Goal: Information Seeking & Learning: Learn about a topic

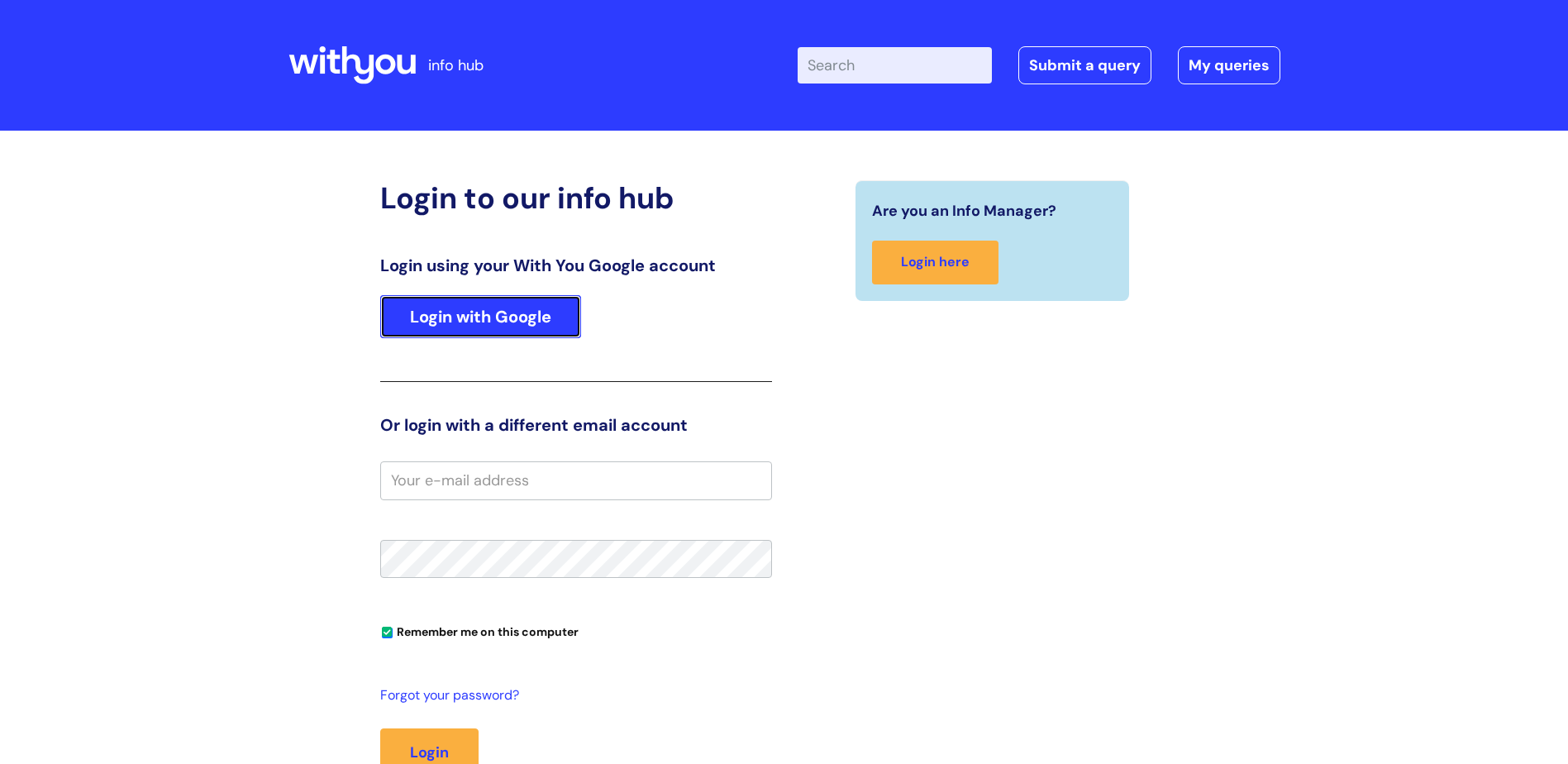
click at [448, 308] on link "Login with Google" at bounding box center [480, 317] width 200 height 43
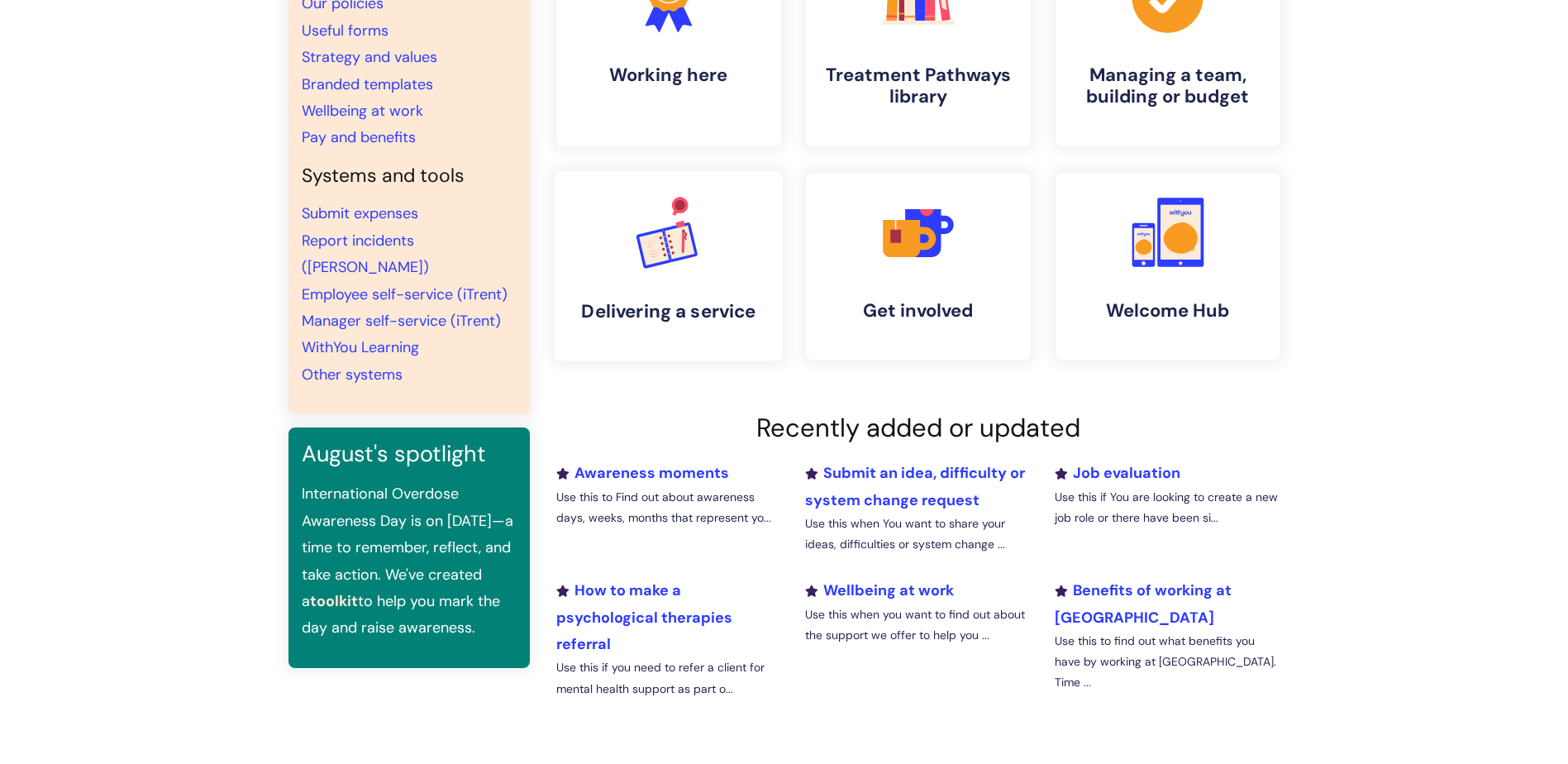
scroll to position [248, 0]
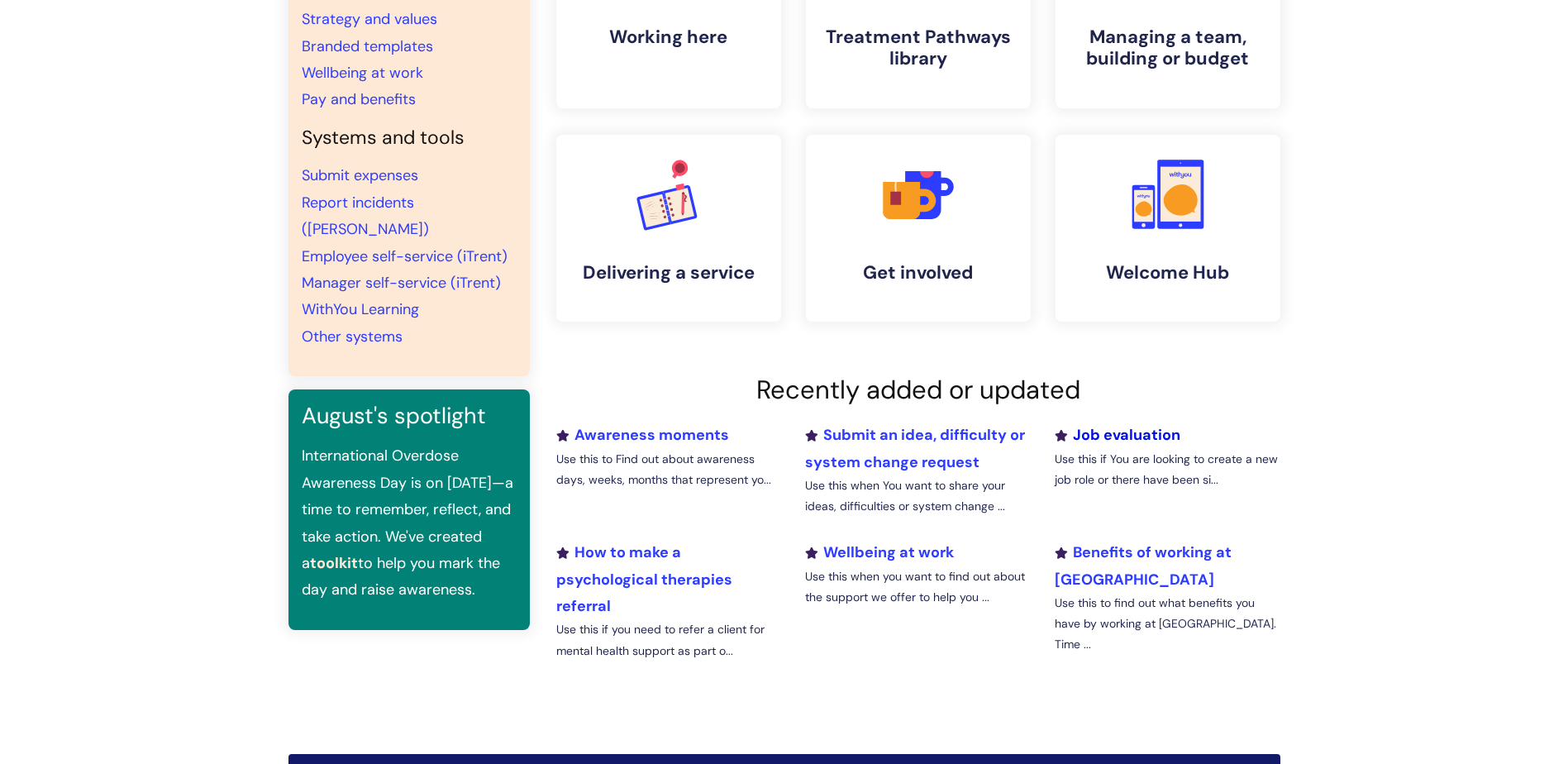
click at [1136, 432] on link "Job evaluation" at bounding box center [1117, 435] width 125 height 20
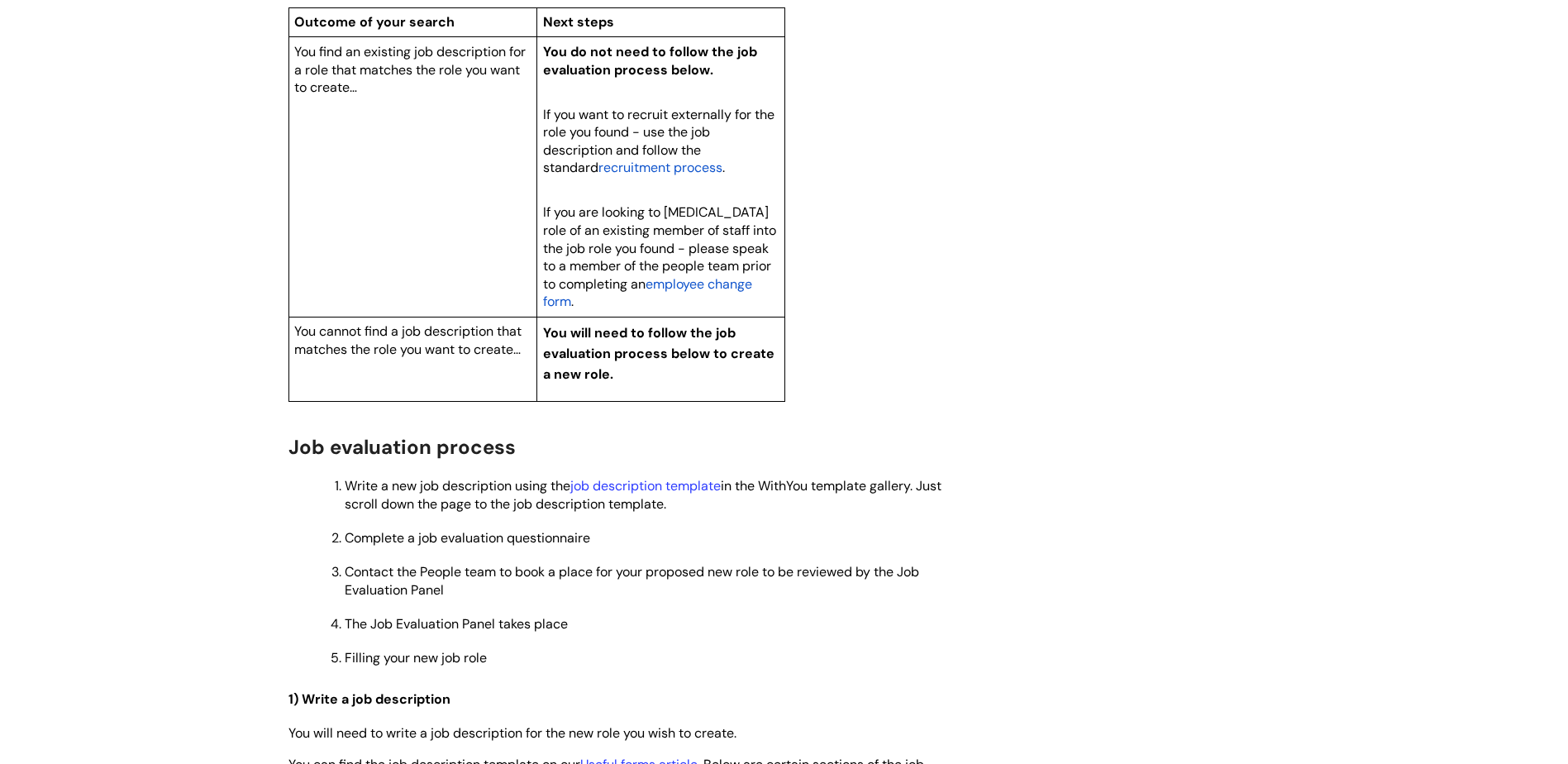
scroll to position [1240, 0]
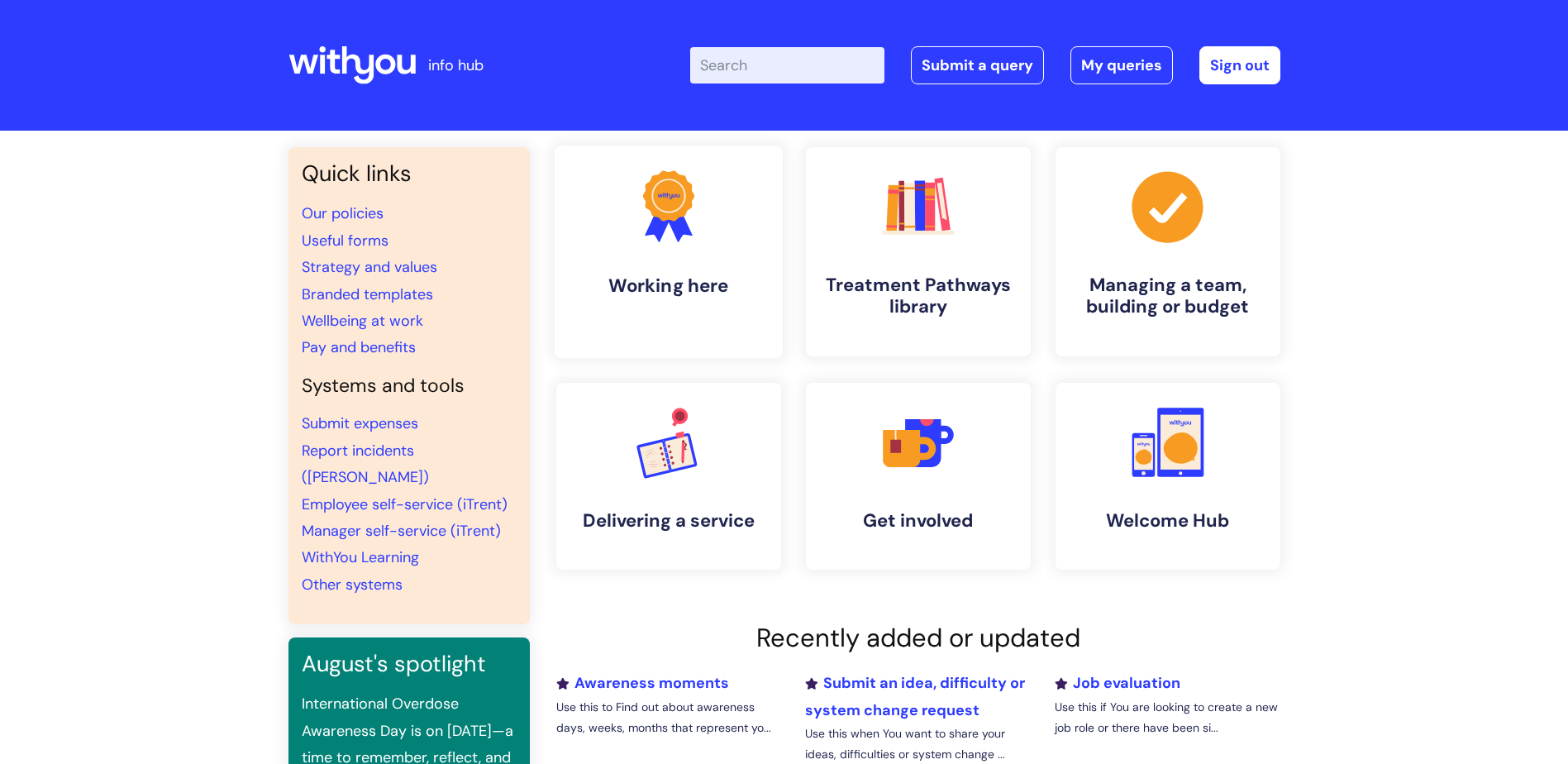
click at [657, 243] on icon ".cls-1{fill:#f89b22;}.cls-1,.cls-2,.cls-3{stroke-width:0px;}.cls-2{fill:#2d3cff…" at bounding box center [668, 206] width 82 height 82
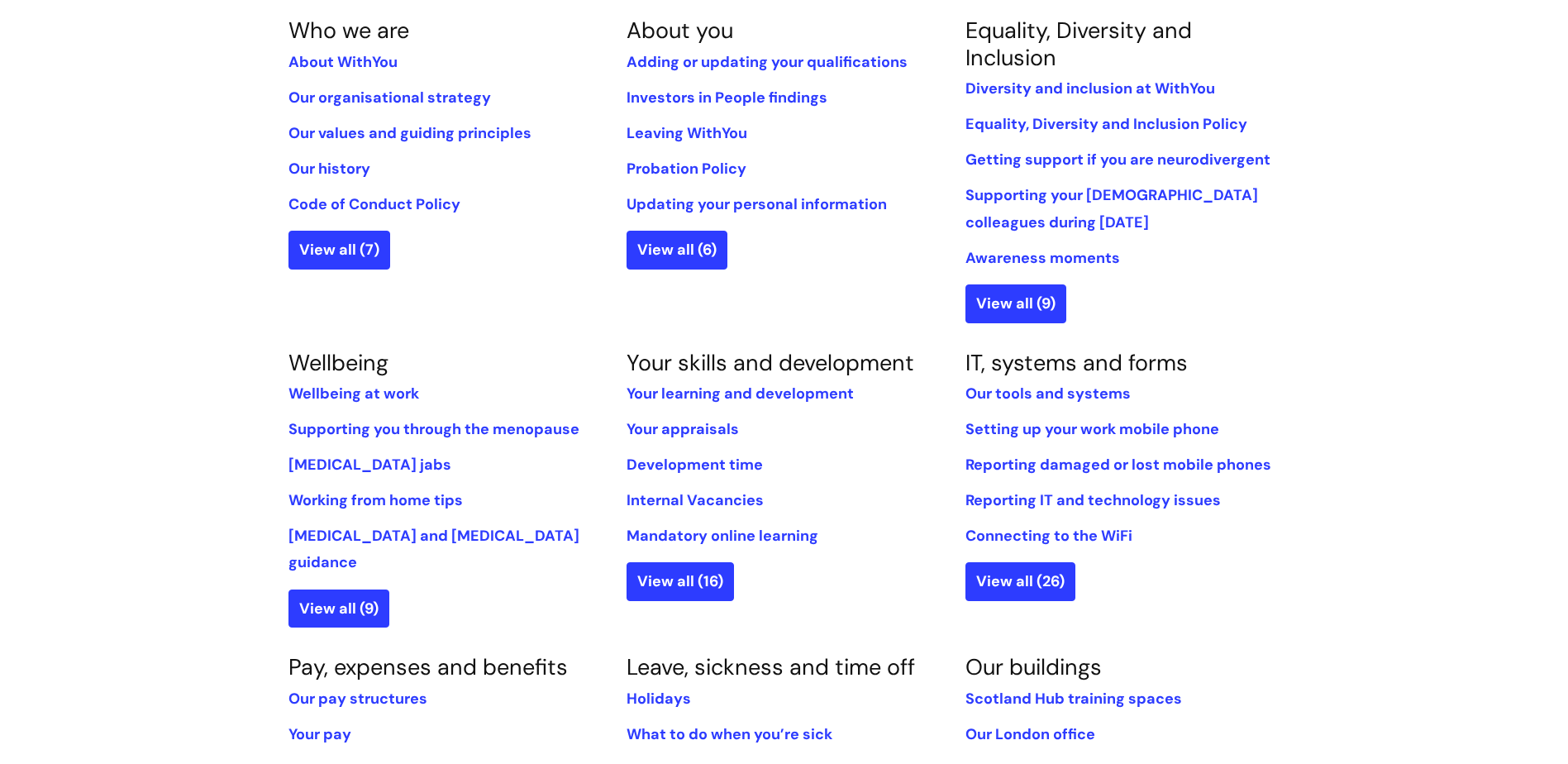
scroll to position [413, 0]
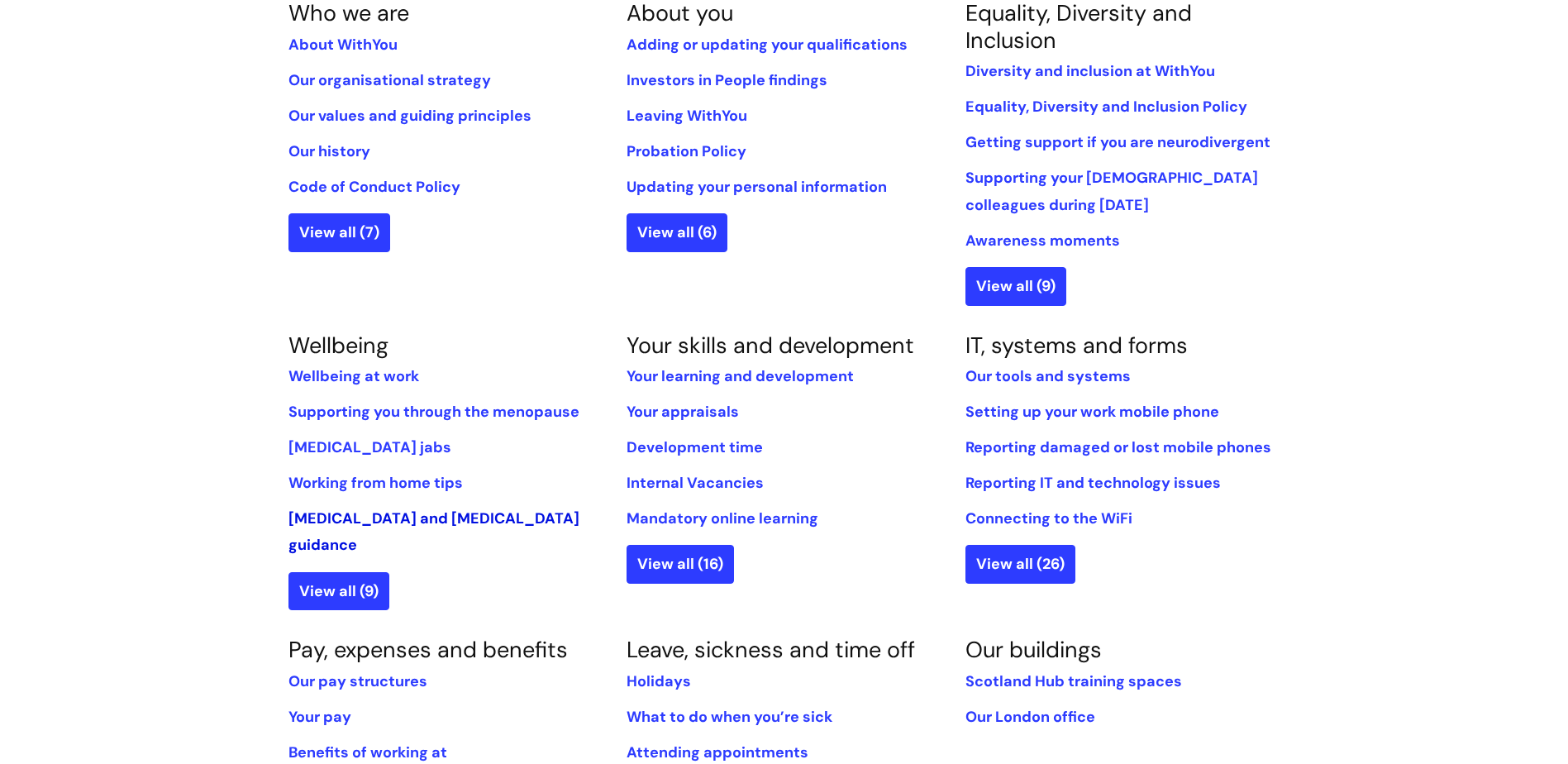
click at [357, 521] on link "[MEDICAL_DATA] and [MEDICAL_DATA] guidance" at bounding box center [434, 532] width 291 height 47
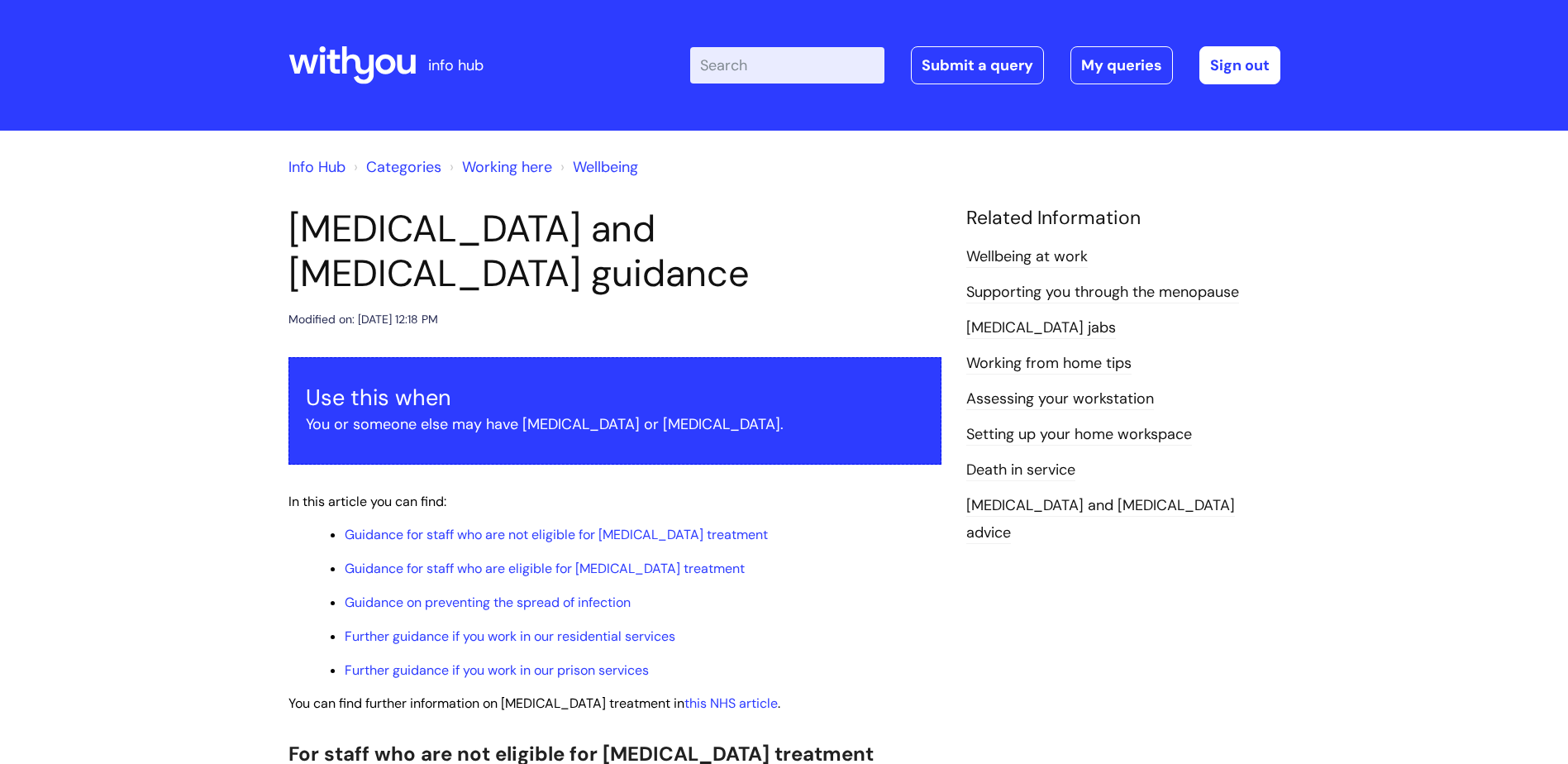
click at [588, 166] on link "Wellbeing" at bounding box center [606, 167] width 66 height 20
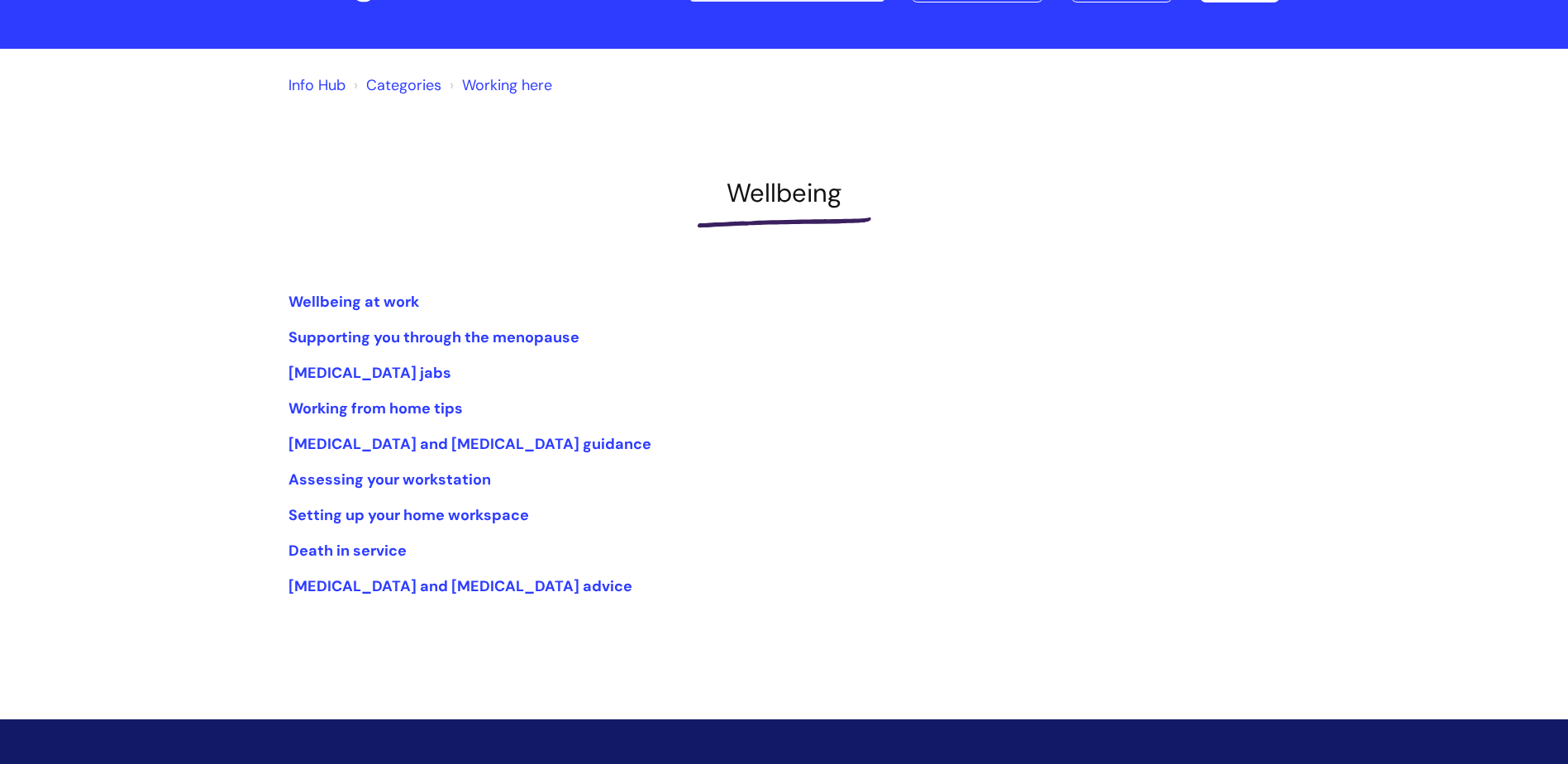
scroll to position [83, 0]
click at [334, 296] on link "Wellbeing at work" at bounding box center [353, 301] width 130 height 20
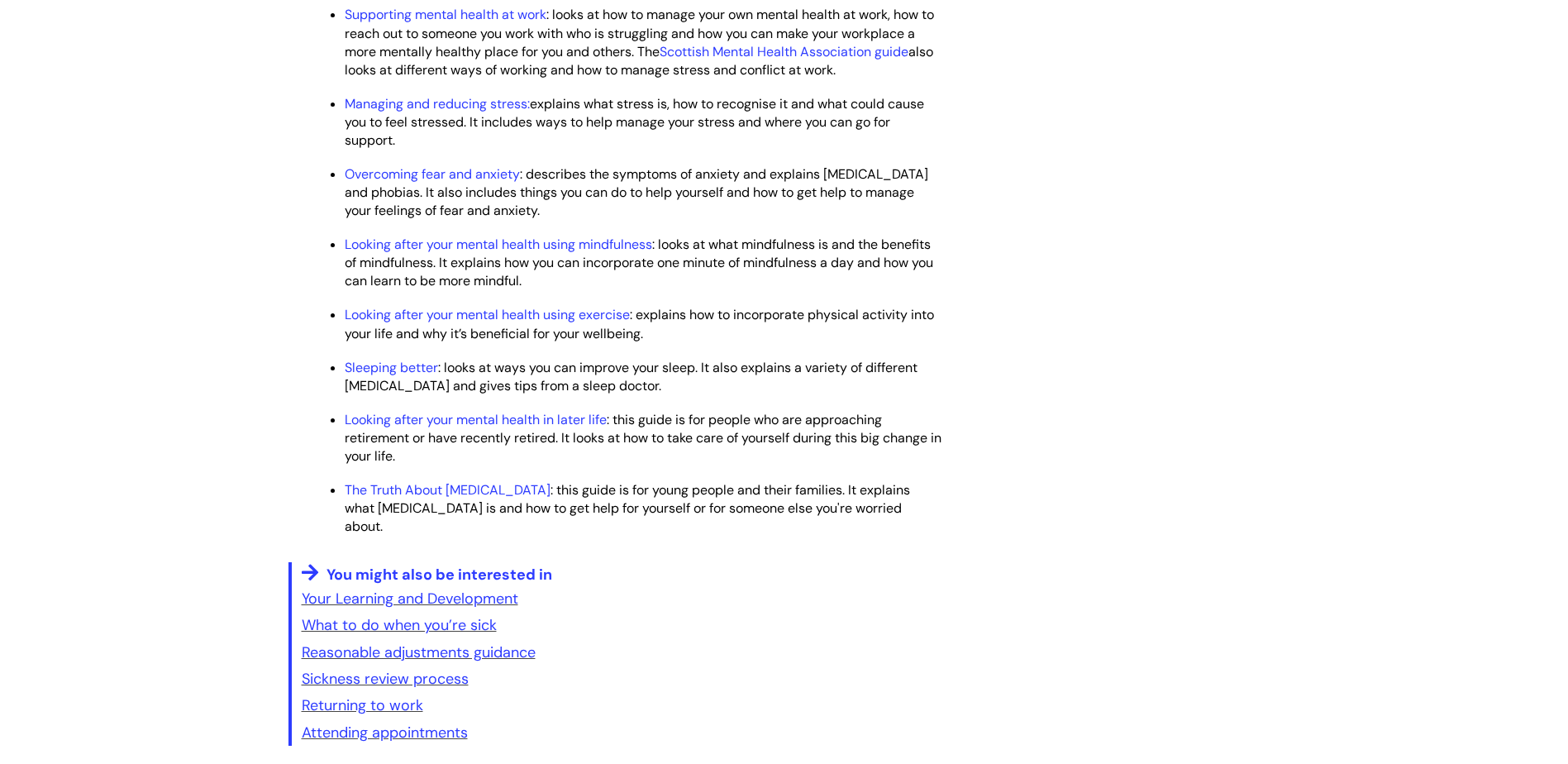
scroll to position [2315, 0]
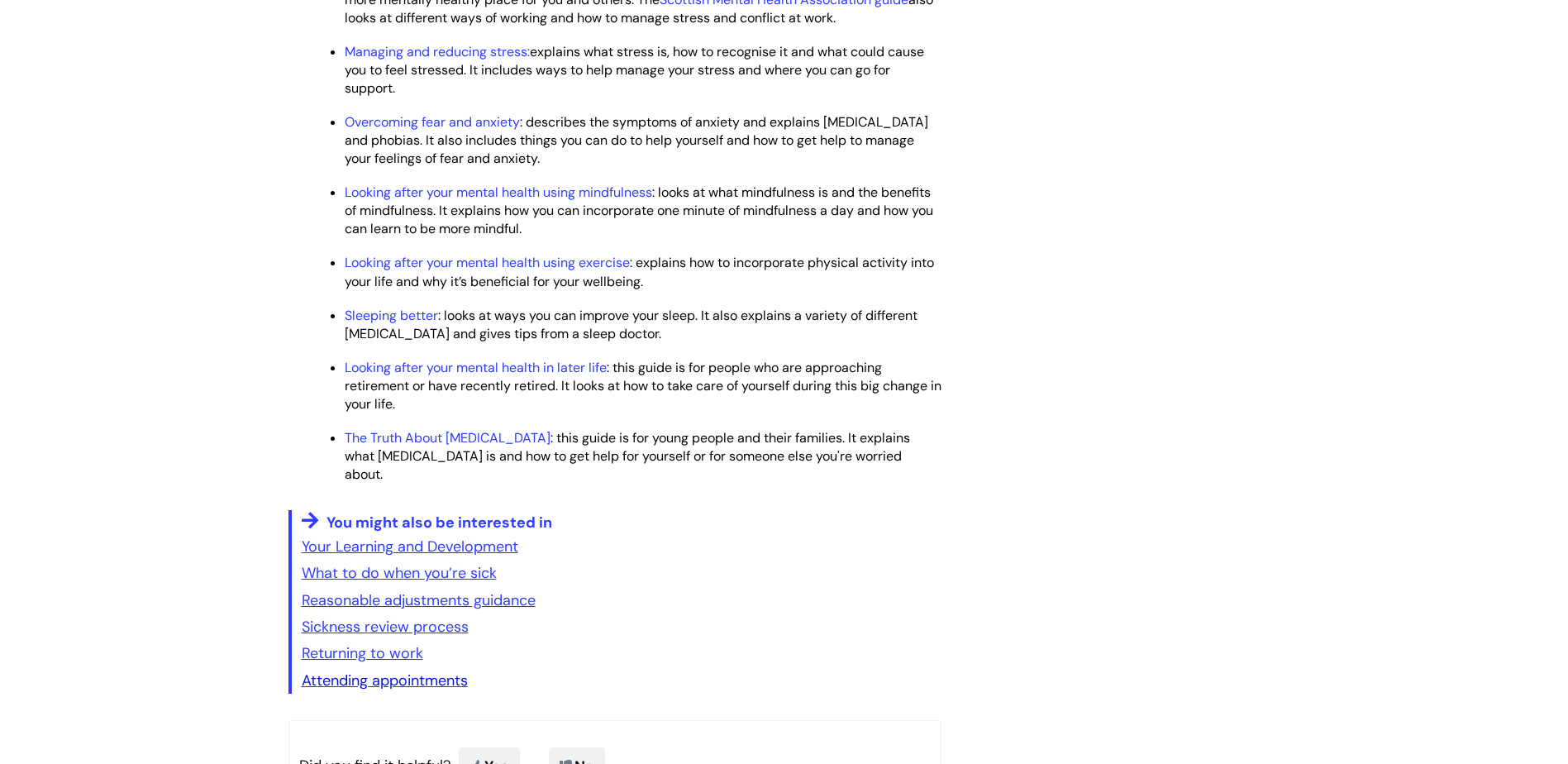
click at [401, 682] on link "Attending appointments" at bounding box center [384, 680] width 166 height 20
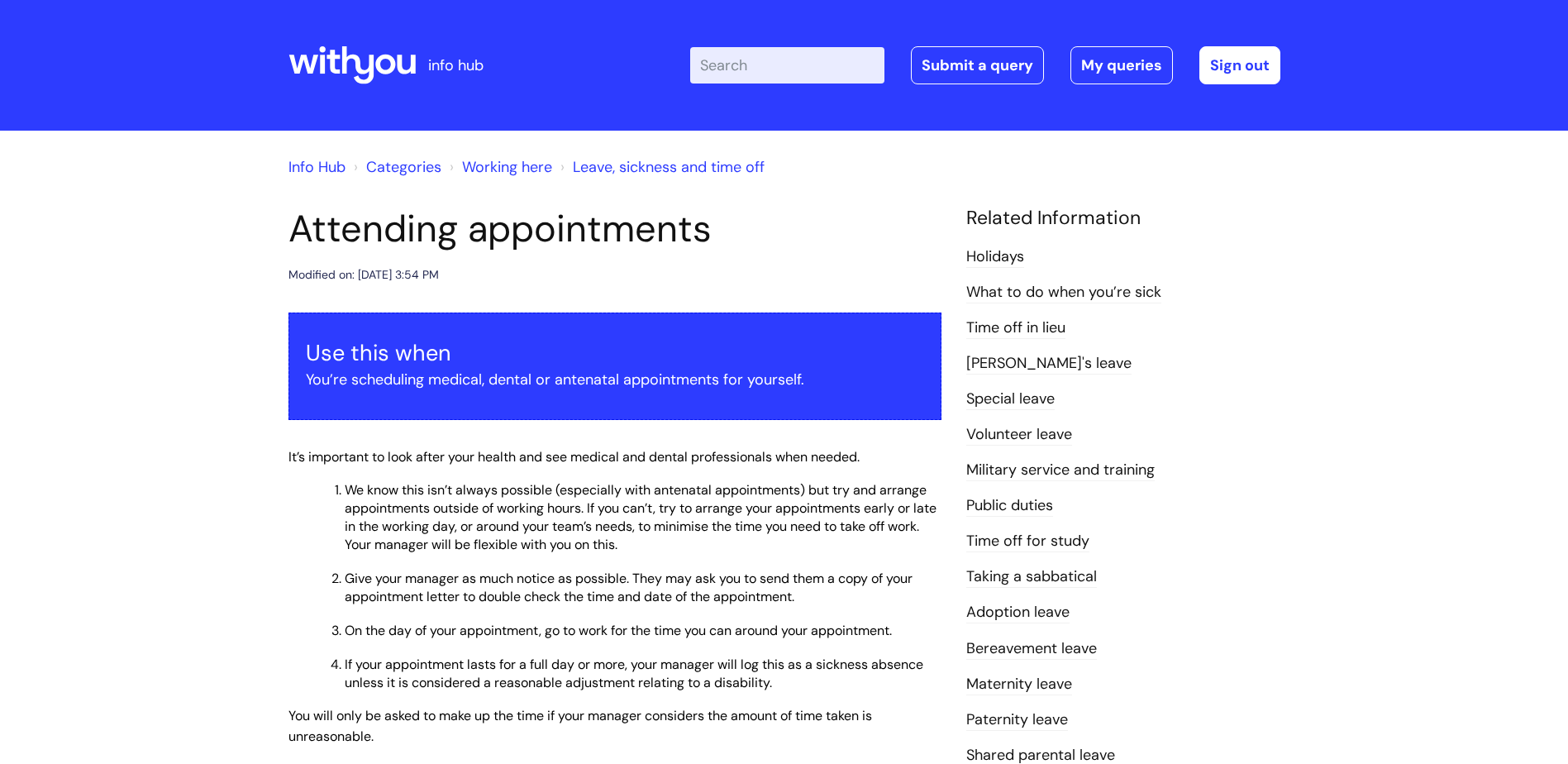
click at [521, 166] on link "Working here" at bounding box center [507, 167] width 90 height 20
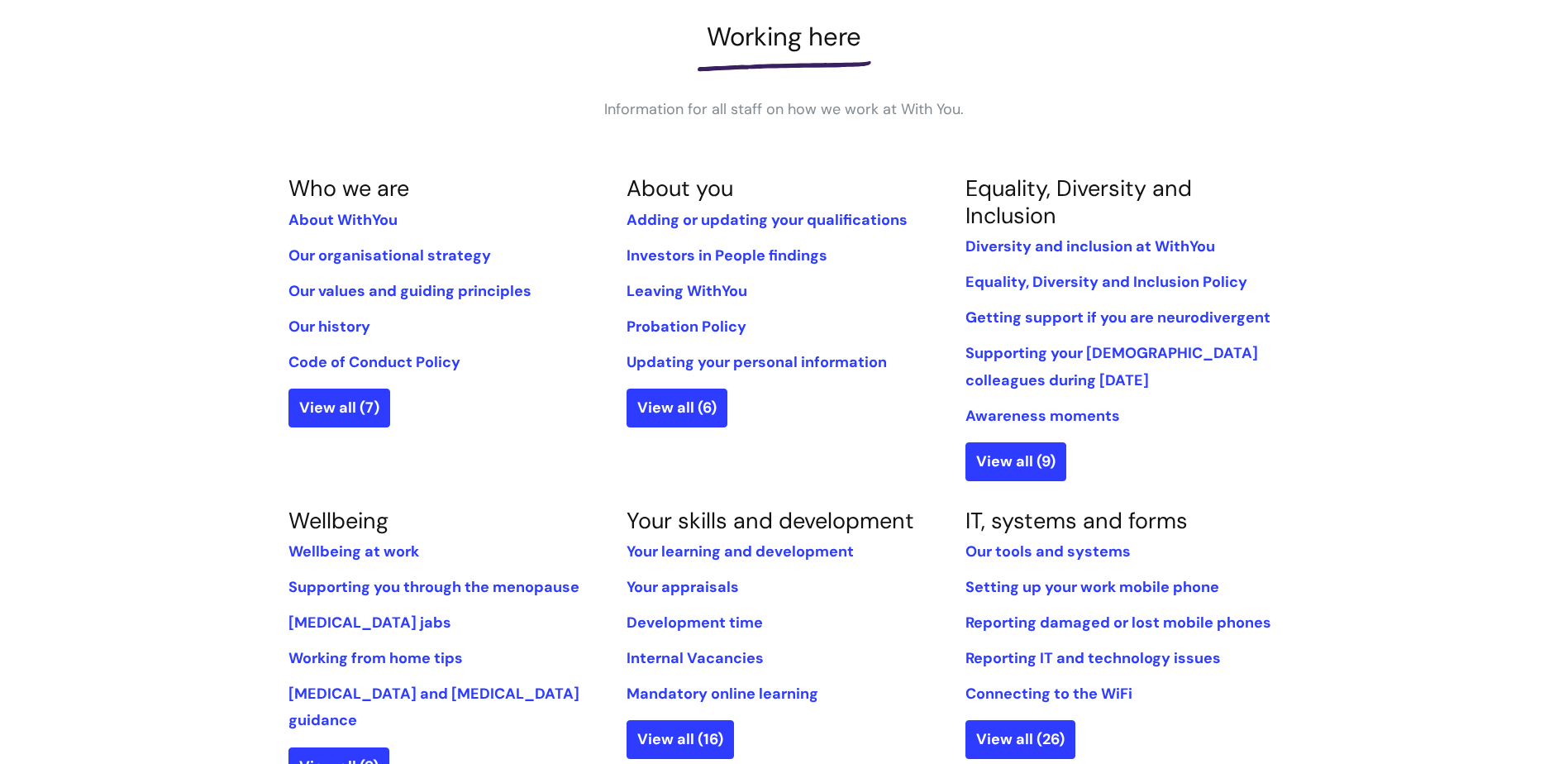
scroll to position [248, 0]
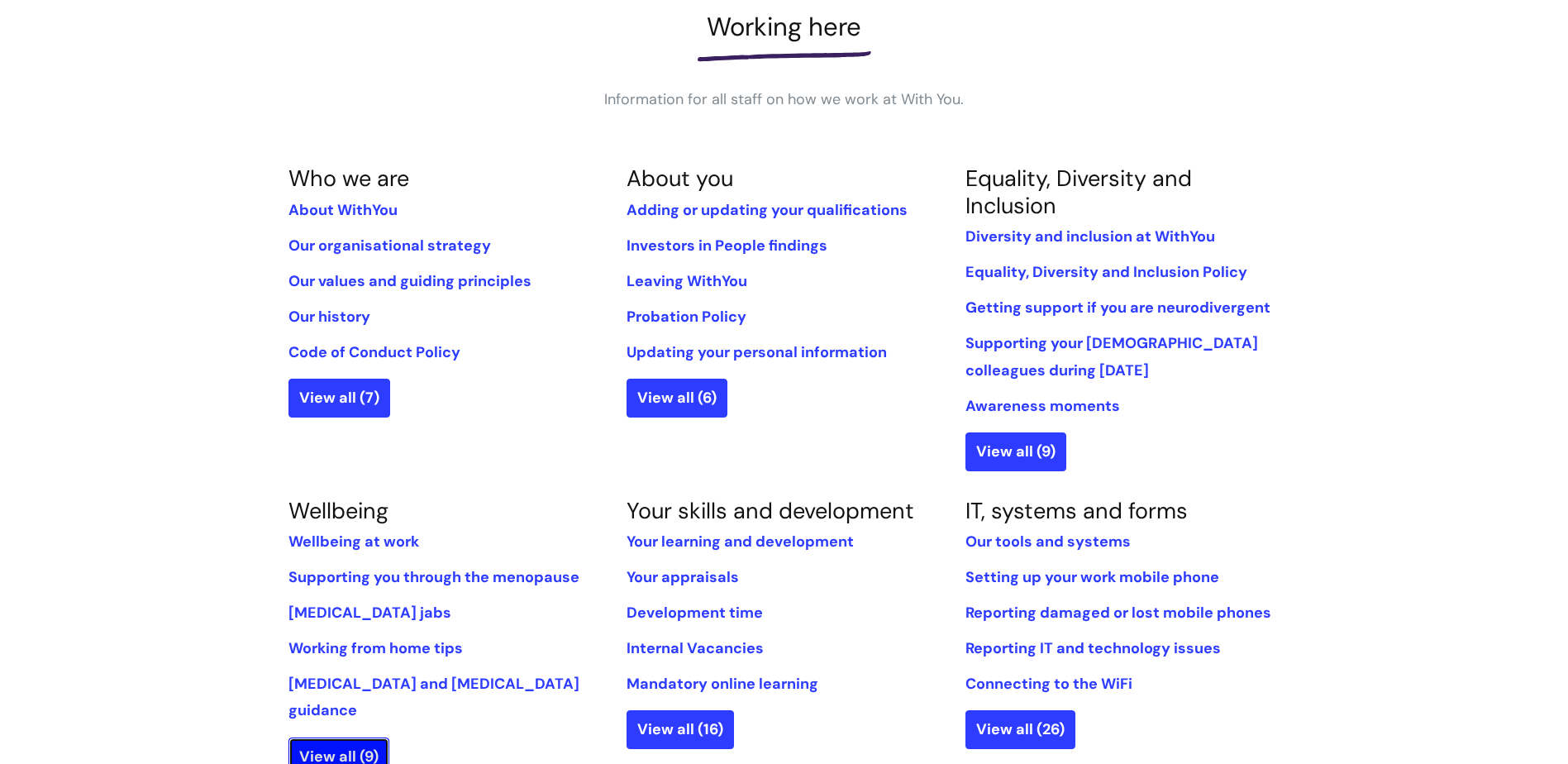
click at [315, 737] on link "View all (9)" at bounding box center [339, 756] width 101 height 38
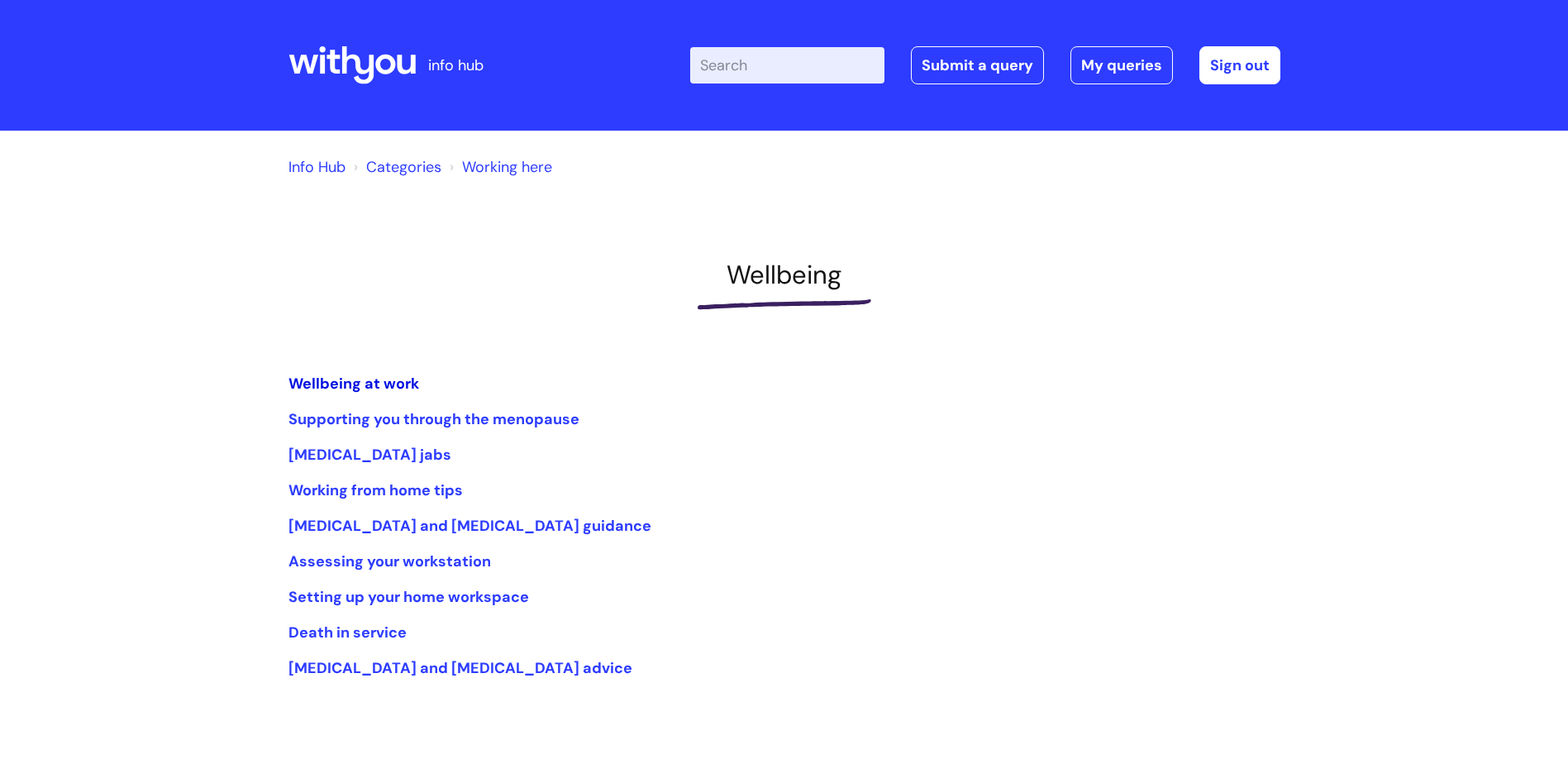
click at [381, 386] on link "Wellbeing at work" at bounding box center [353, 383] width 130 height 20
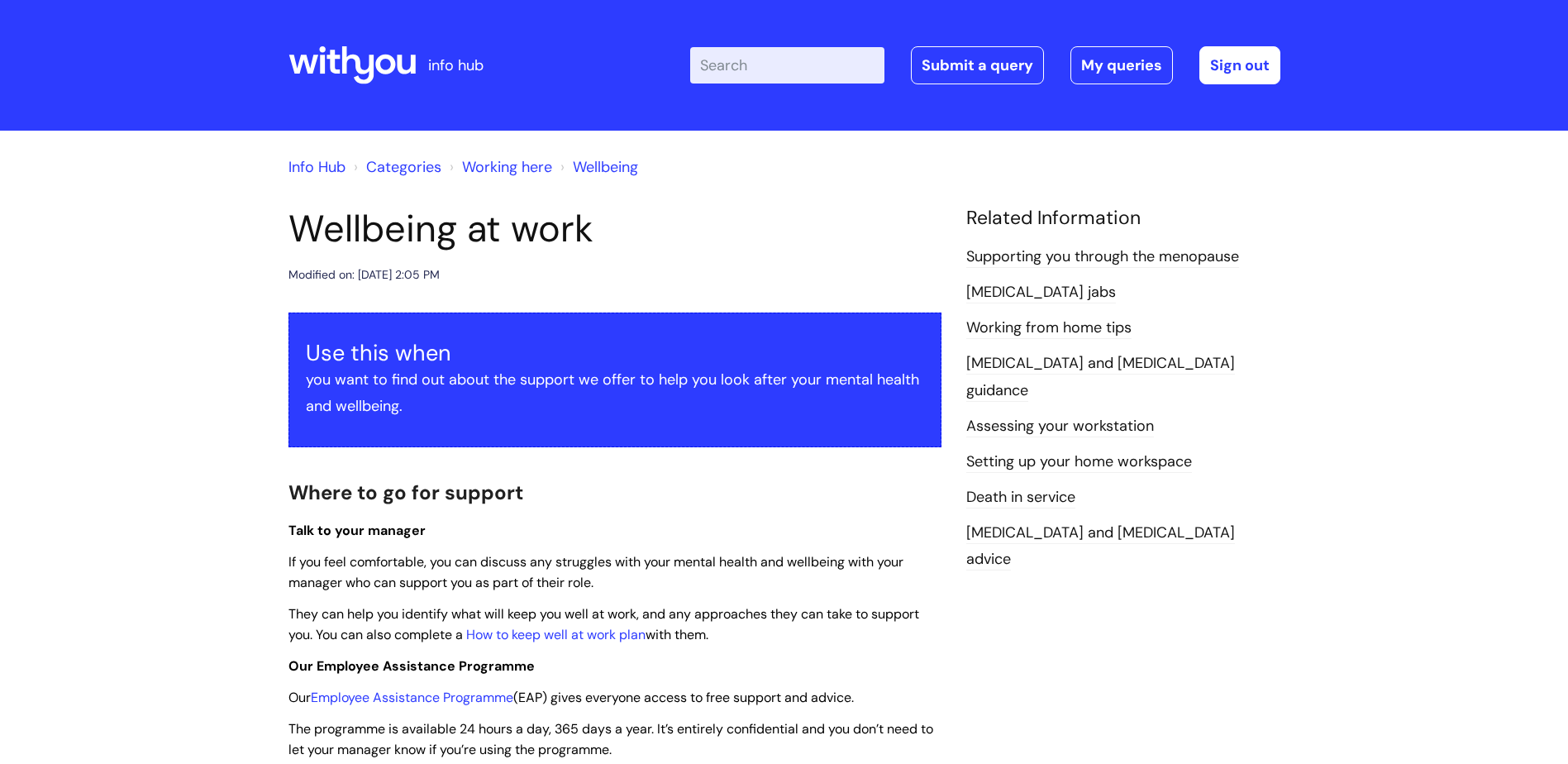
click at [484, 161] on link "Working here" at bounding box center [507, 167] width 90 height 20
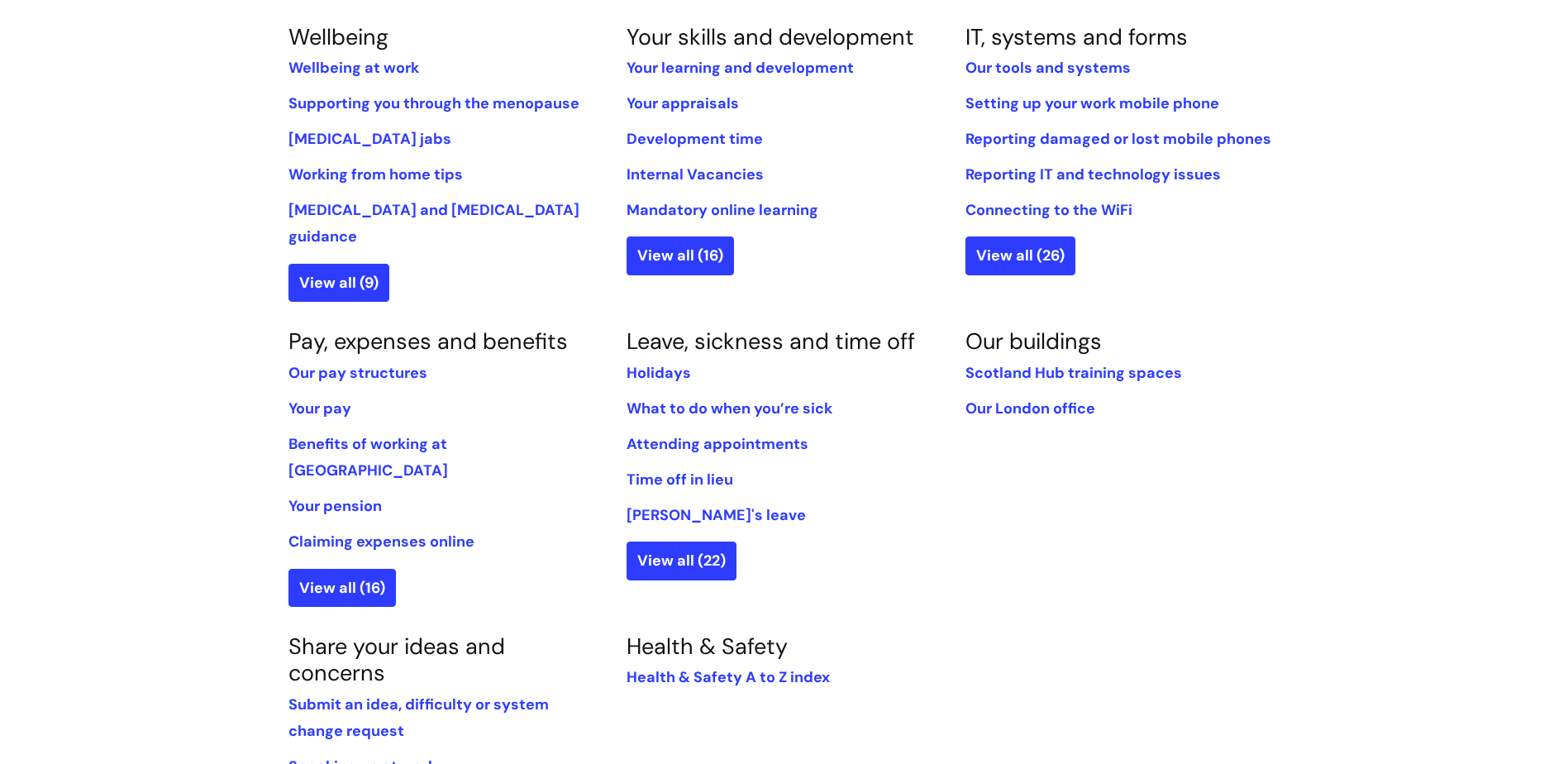
scroll to position [744, 0]
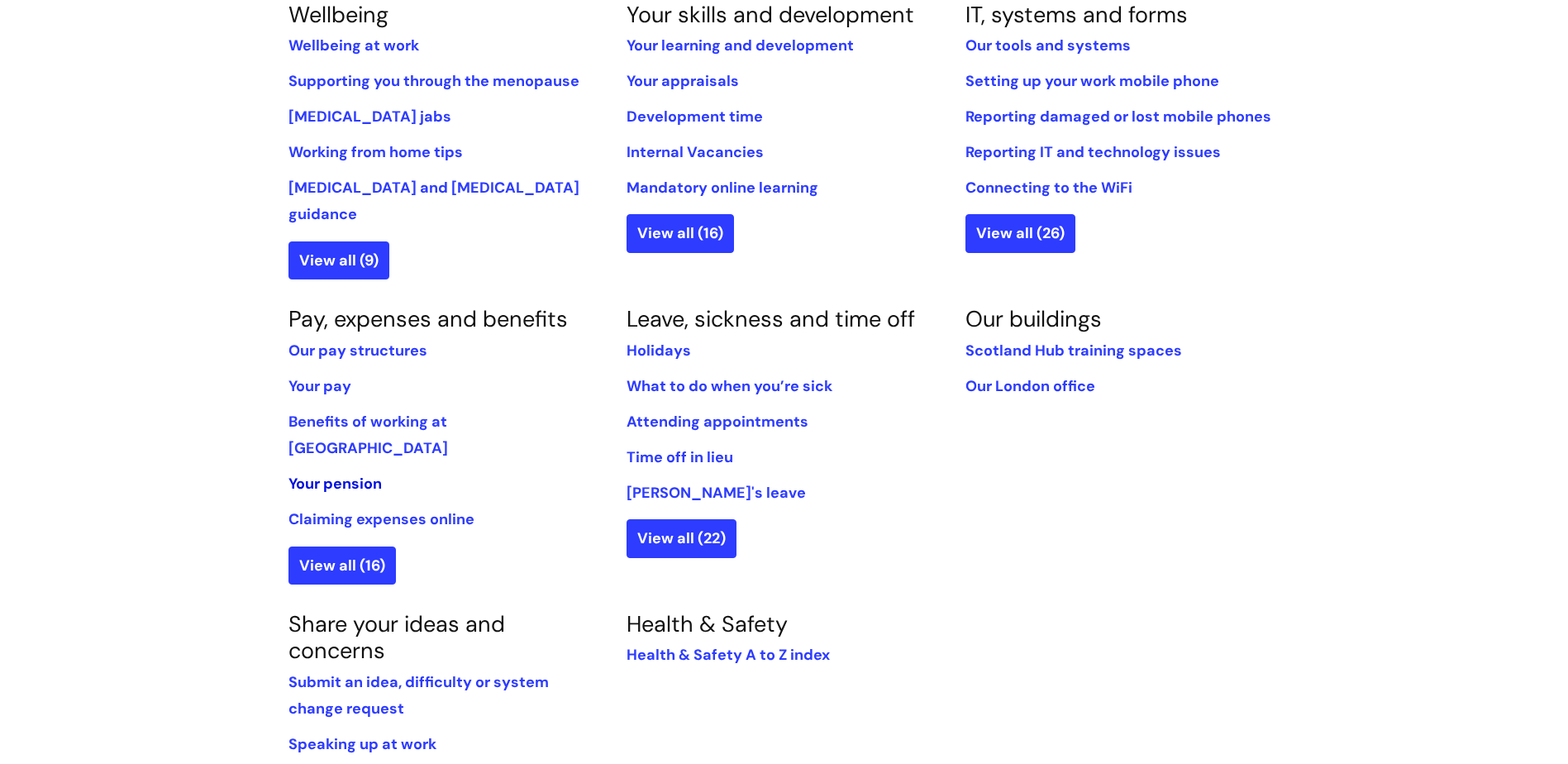
click at [368, 474] on link "Your pension" at bounding box center [335, 483] width 93 height 20
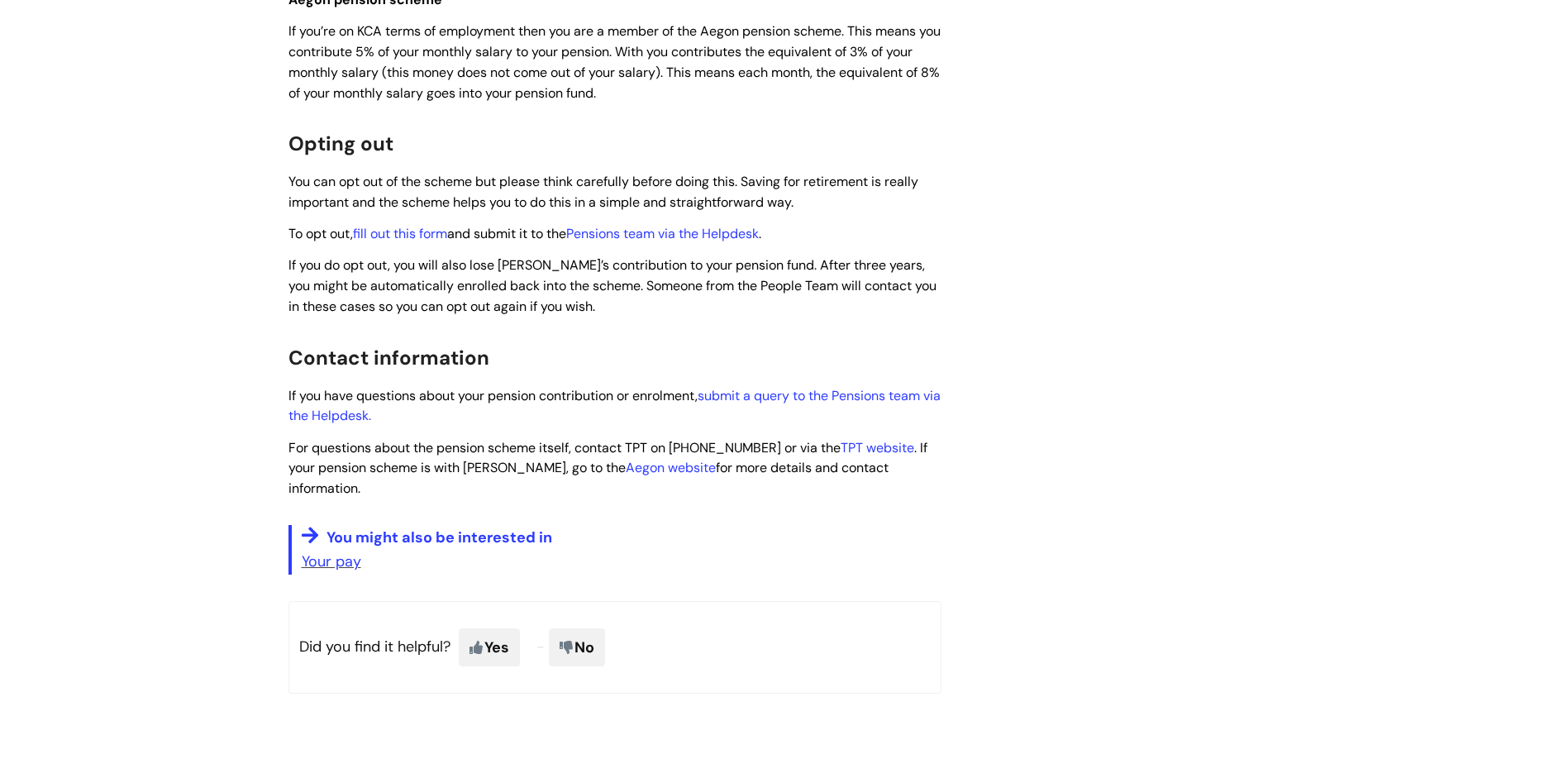
scroll to position [909, 0]
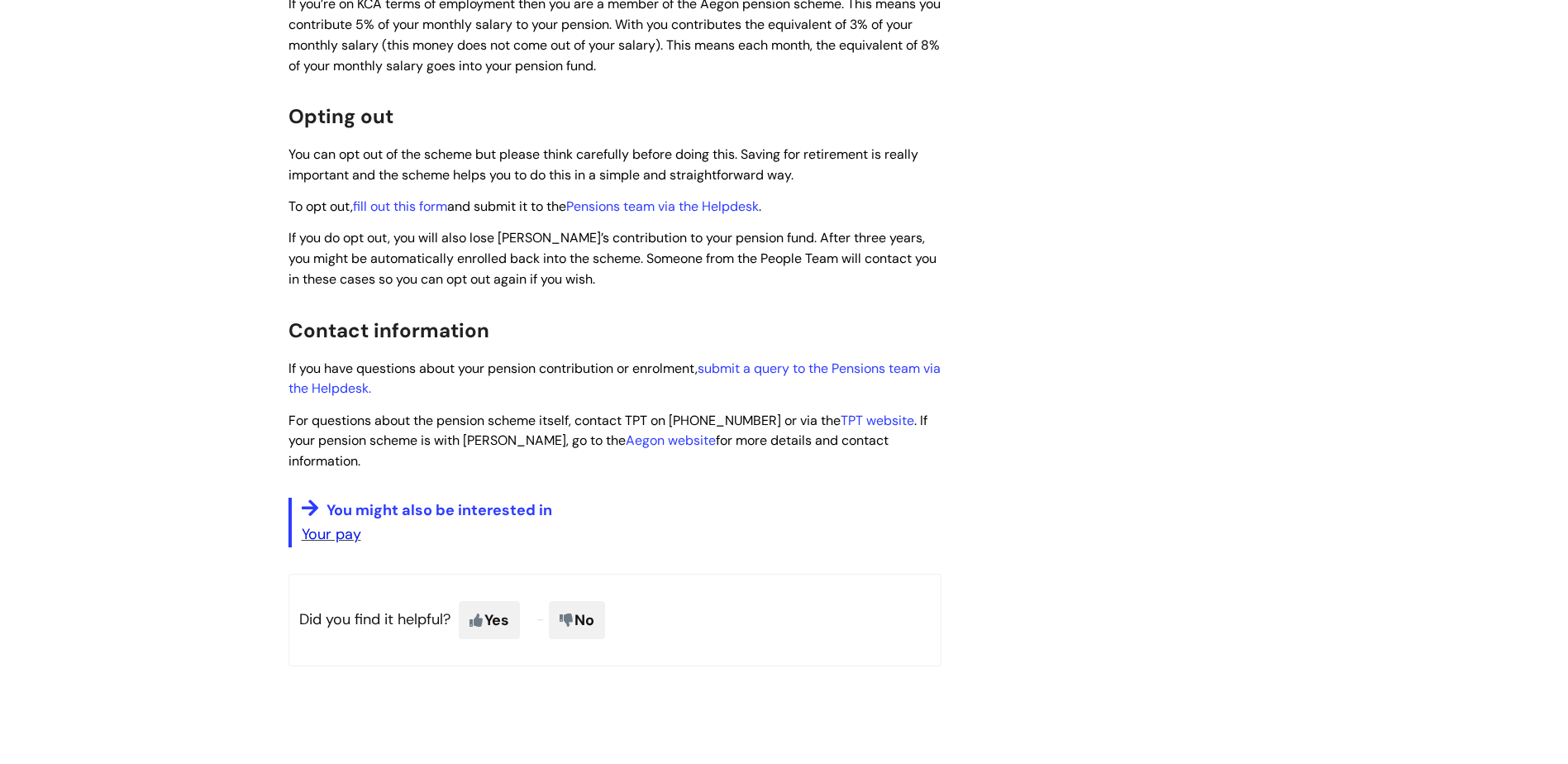
click at [321, 525] on link "Your pay" at bounding box center [331, 534] width 60 height 20
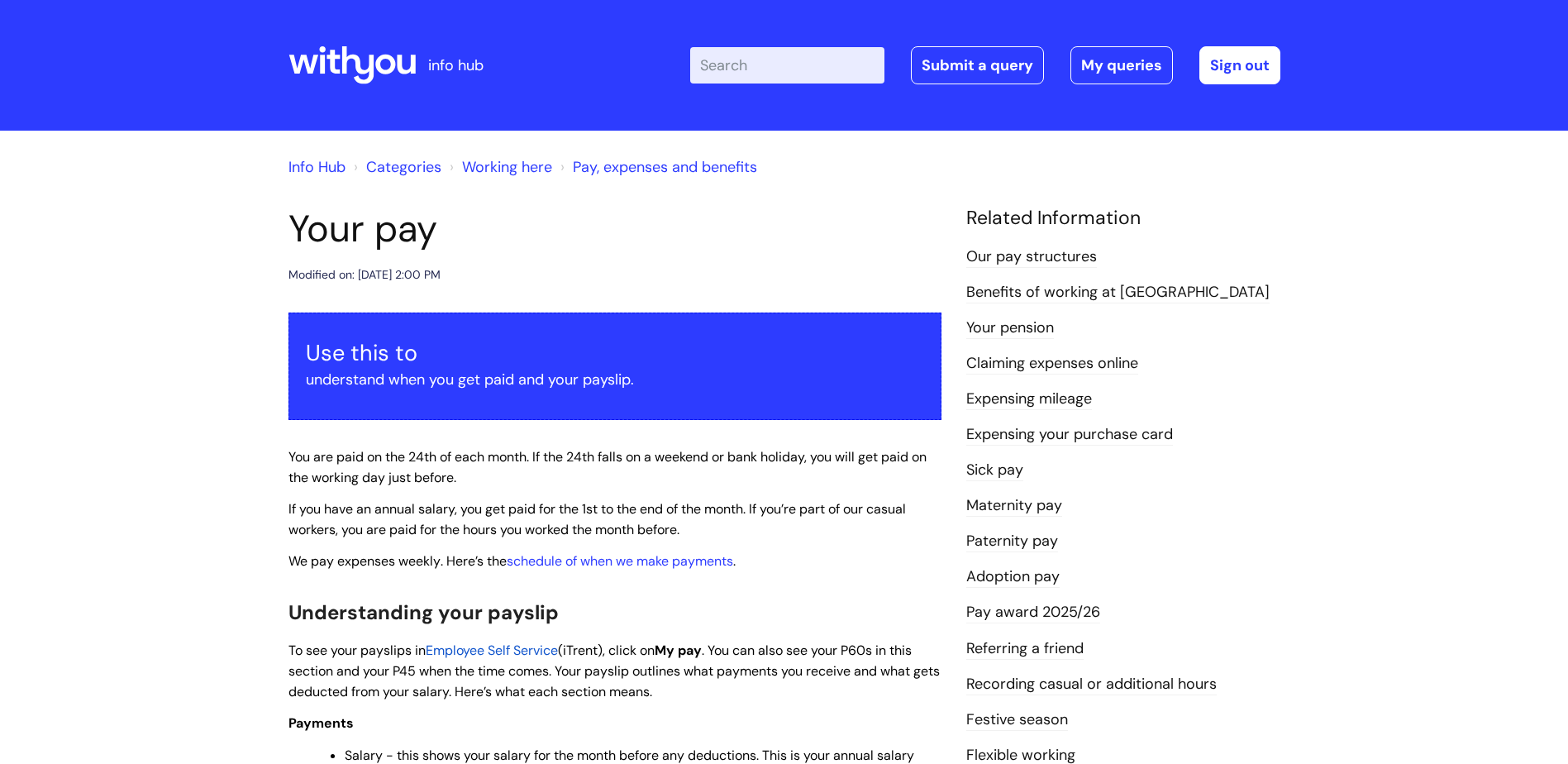
click at [638, 165] on link "Pay, expenses and benefits" at bounding box center [664, 167] width 184 height 20
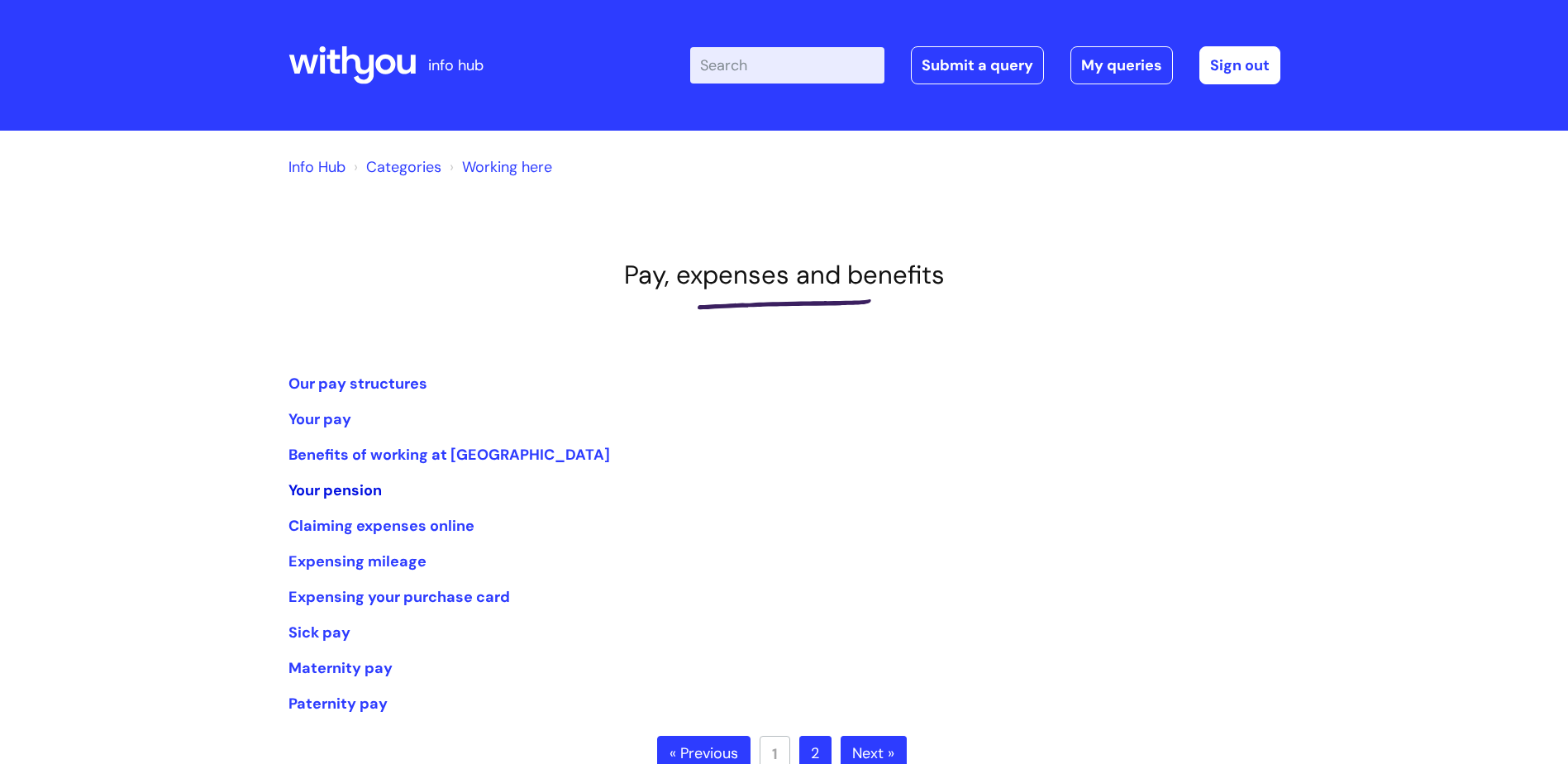
click at [363, 488] on link "Your pension" at bounding box center [335, 490] width 93 height 20
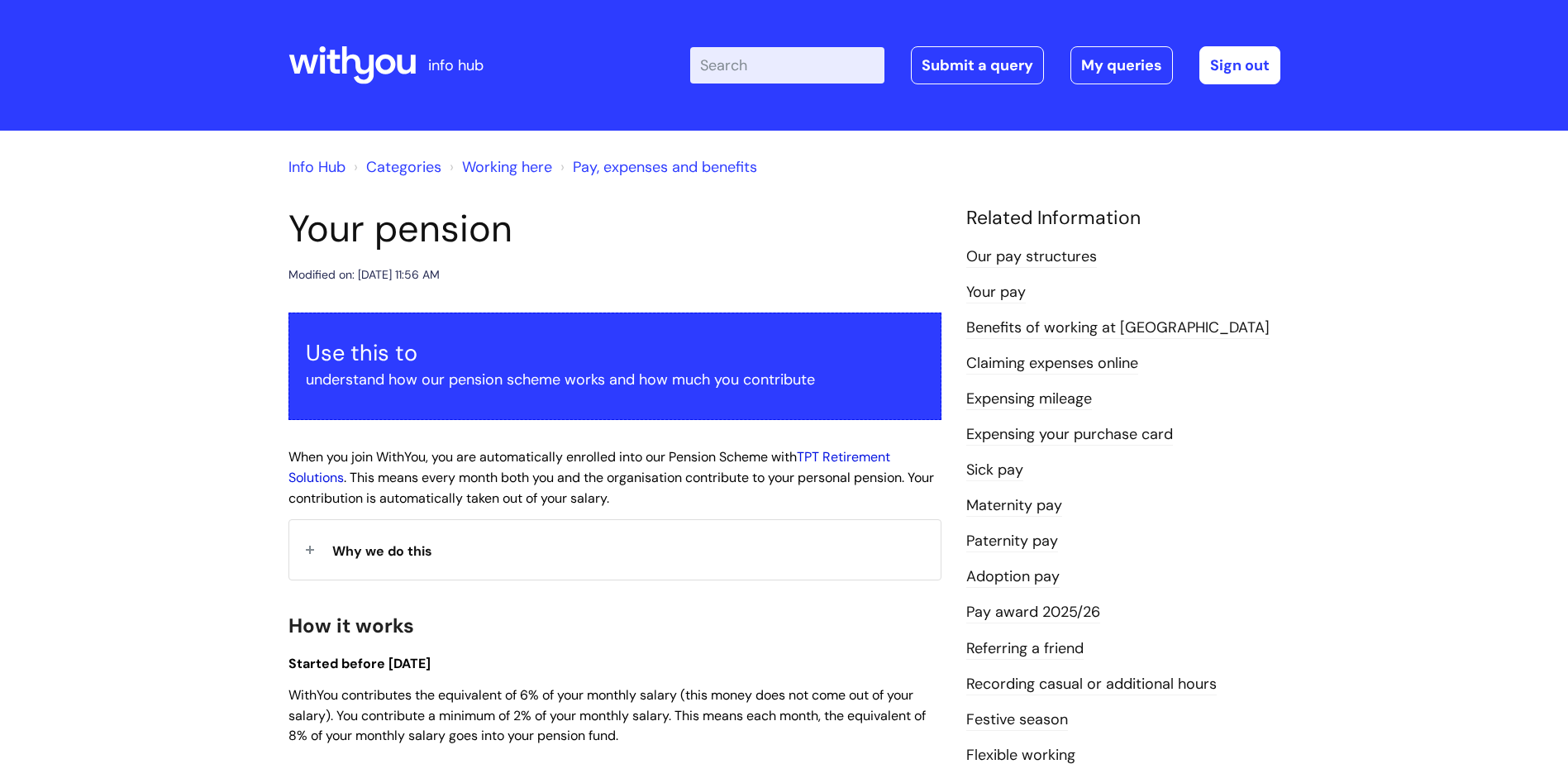
click at [852, 456] on link "TPT Retirement Solutions" at bounding box center [589, 468] width 601 height 38
click at [1075, 608] on link "Pay award 2025/26" at bounding box center [1032, 612] width 134 height 22
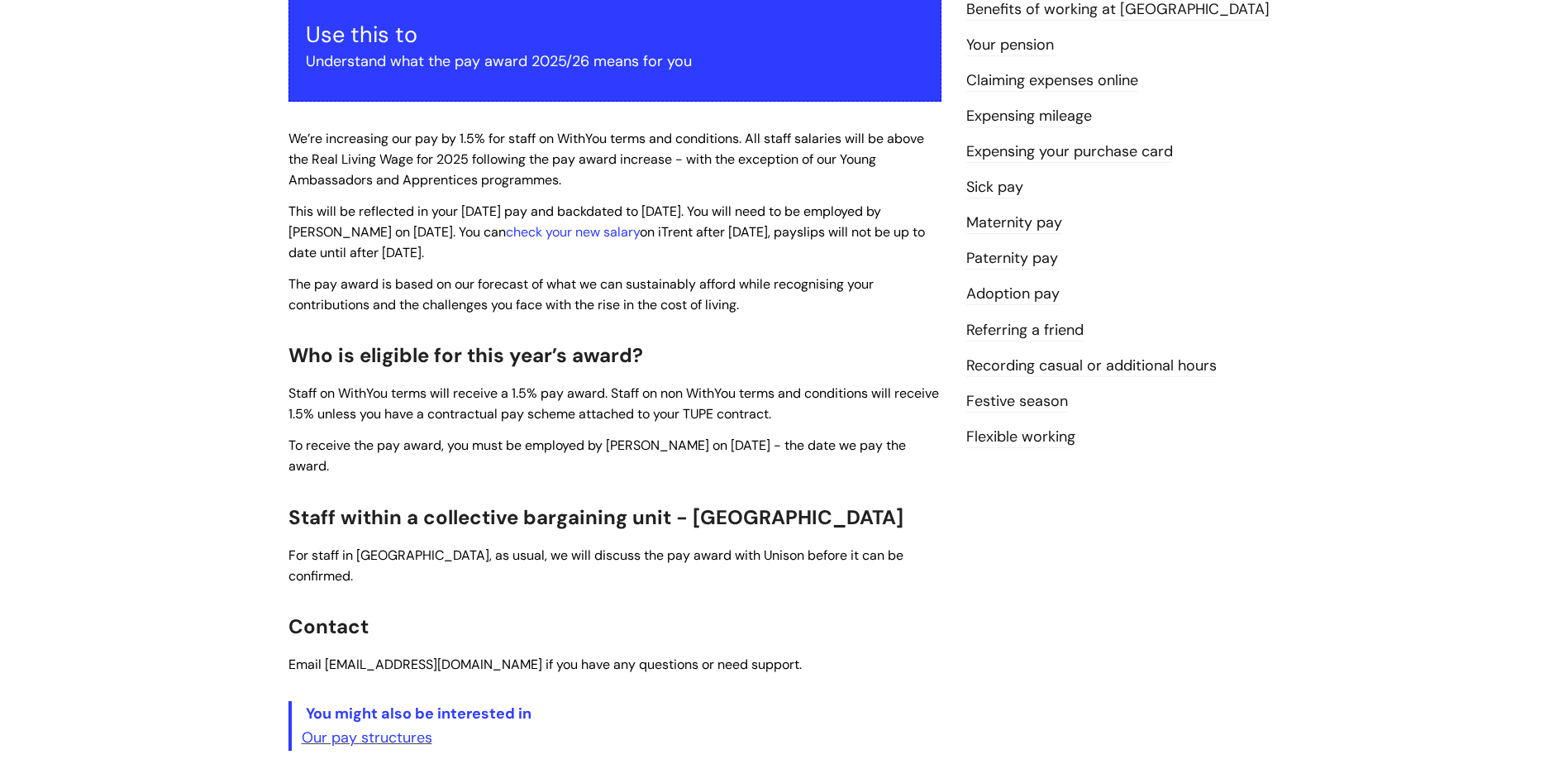
scroll to position [413, 0]
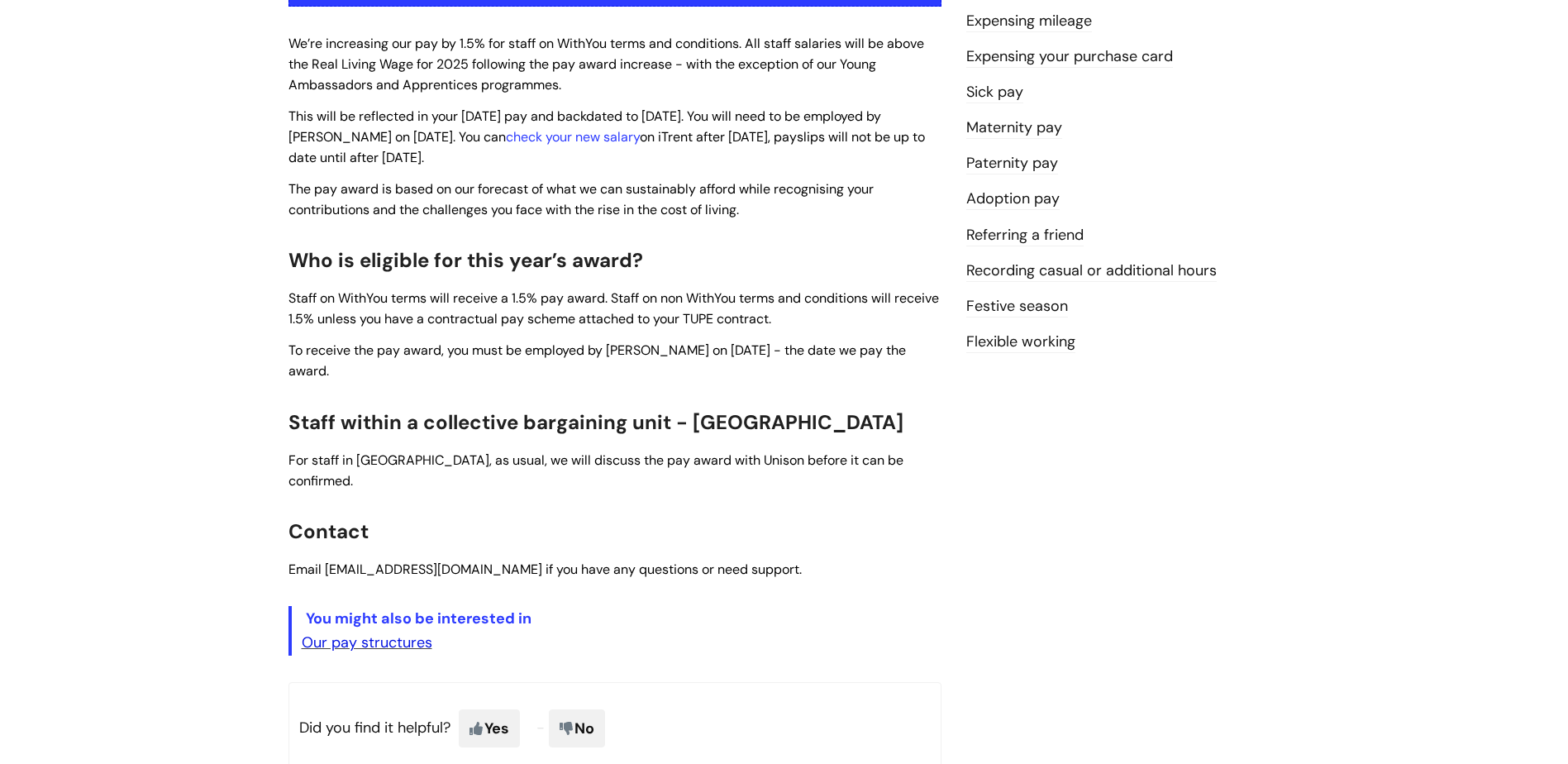
click at [344, 633] on link "Our pay structures" at bounding box center [366, 642] width 130 height 20
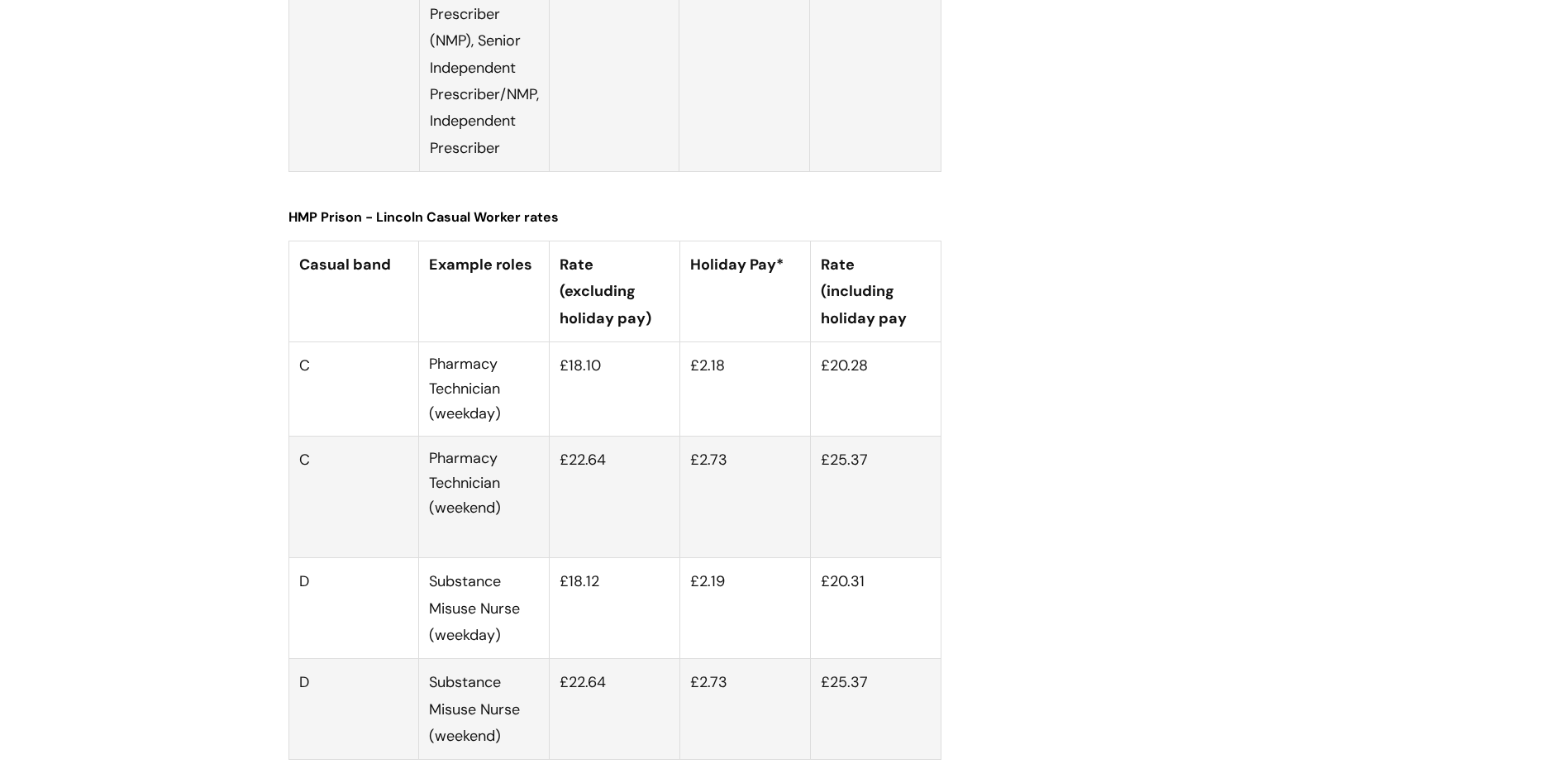
scroll to position [6118, 0]
